Goal: Task Accomplishment & Management: Complete application form

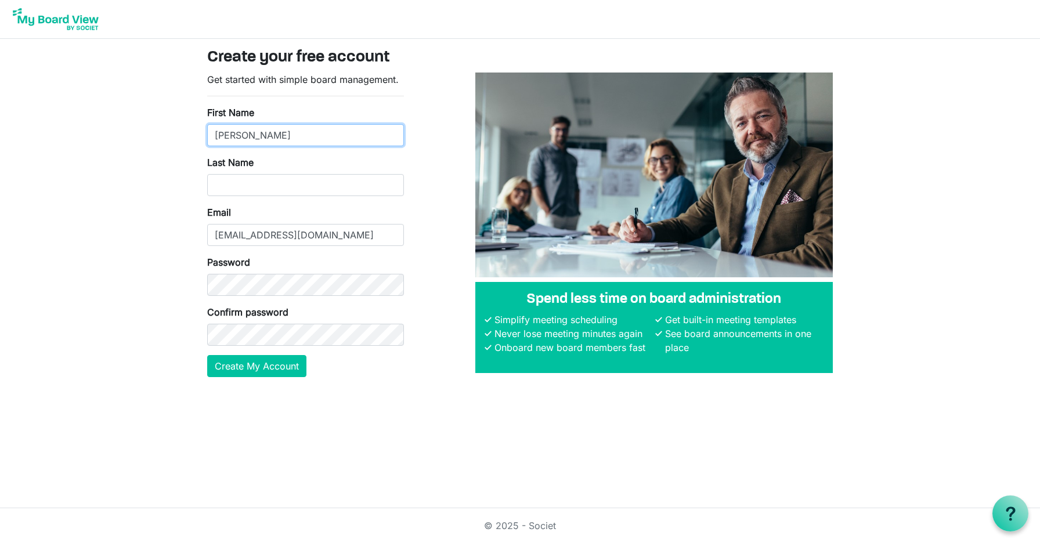
type input "Steve"
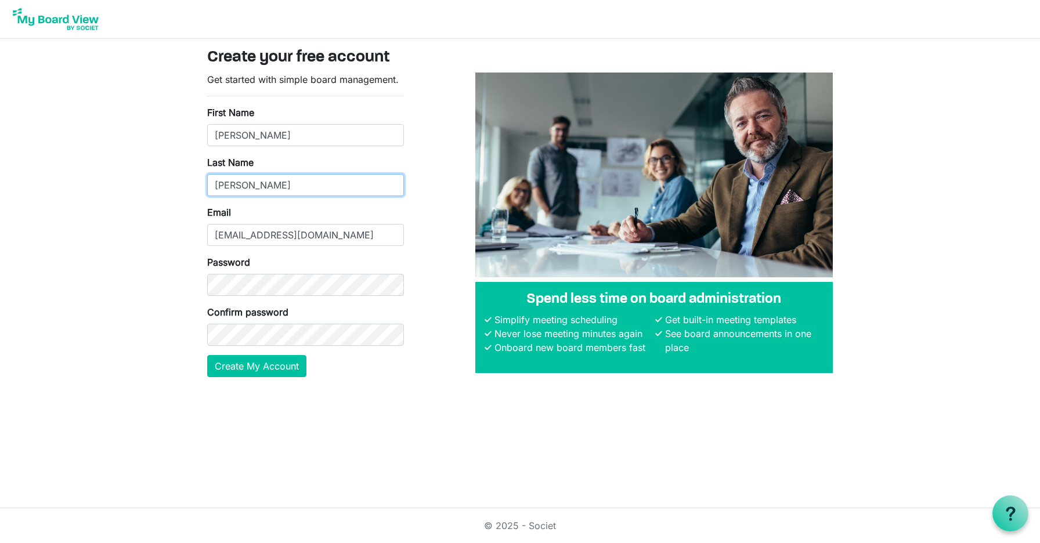
type input "Vitale"
click at [254, 370] on button "Create My Account" at bounding box center [256, 366] width 99 height 22
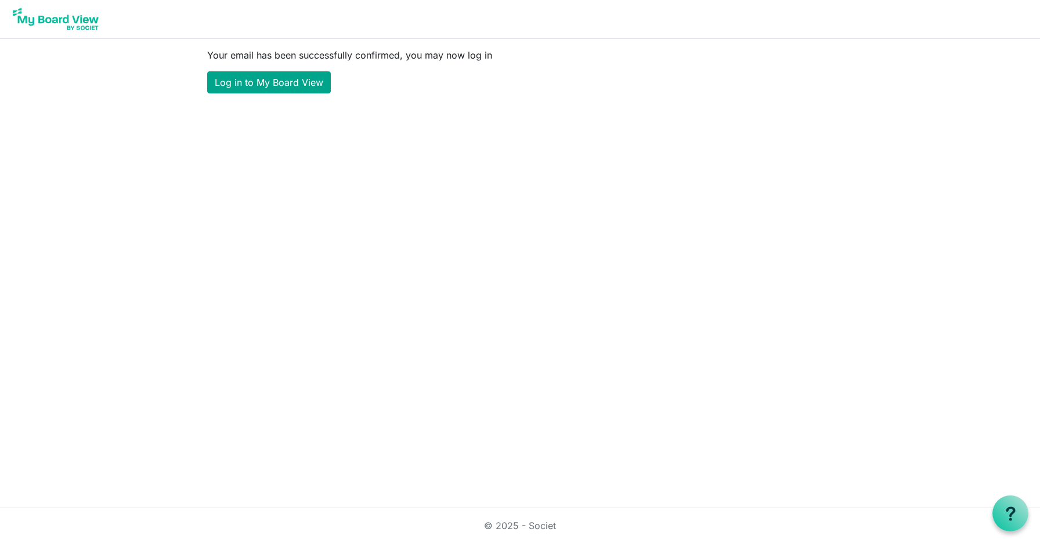
click at [295, 81] on link "Log in to My Board View" at bounding box center [269, 82] width 124 height 22
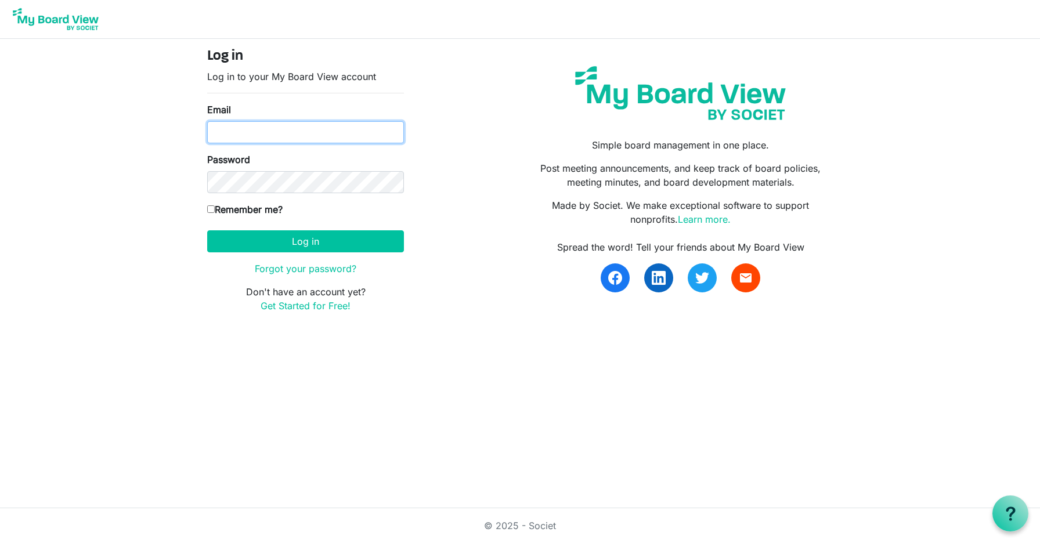
type input "thegoodbankernj@gmail.com"
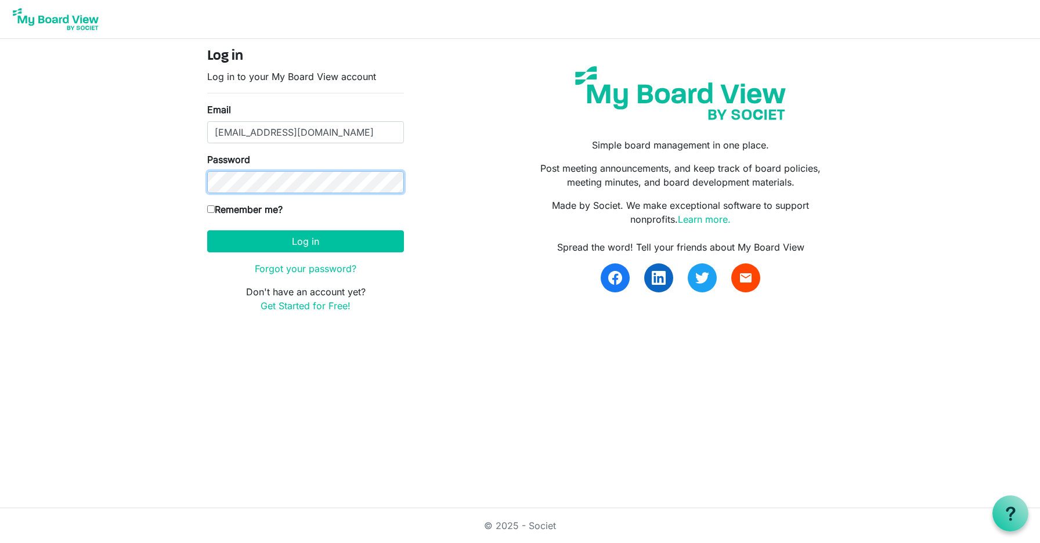
click at [305, 241] on button "Log in" at bounding box center [305, 241] width 197 height 22
